Goal: Task Accomplishment & Management: Use online tool/utility

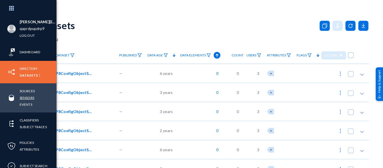
click at [25, 95] on link "Sensors" at bounding box center [27, 98] width 15 height 6
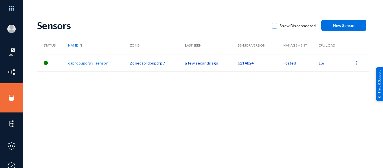
click at [345, 23] on span "New Sensor" at bounding box center [344, 25] width 22 height 5
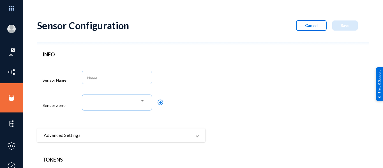
click at [307, 22] on button "Cancel" at bounding box center [311, 25] width 31 height 11
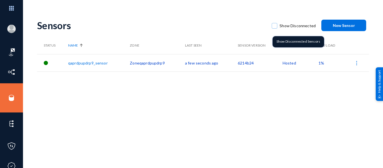
click at [274, 25] on span at bounding box center [275, 26] width 6 height 6
click at [274, 28] on input "Show Disconnected" at bounding box center [274, 28] width 1 height 1
checkbox input "true"
